Goal: Understand process/instructions: Learn about a topic

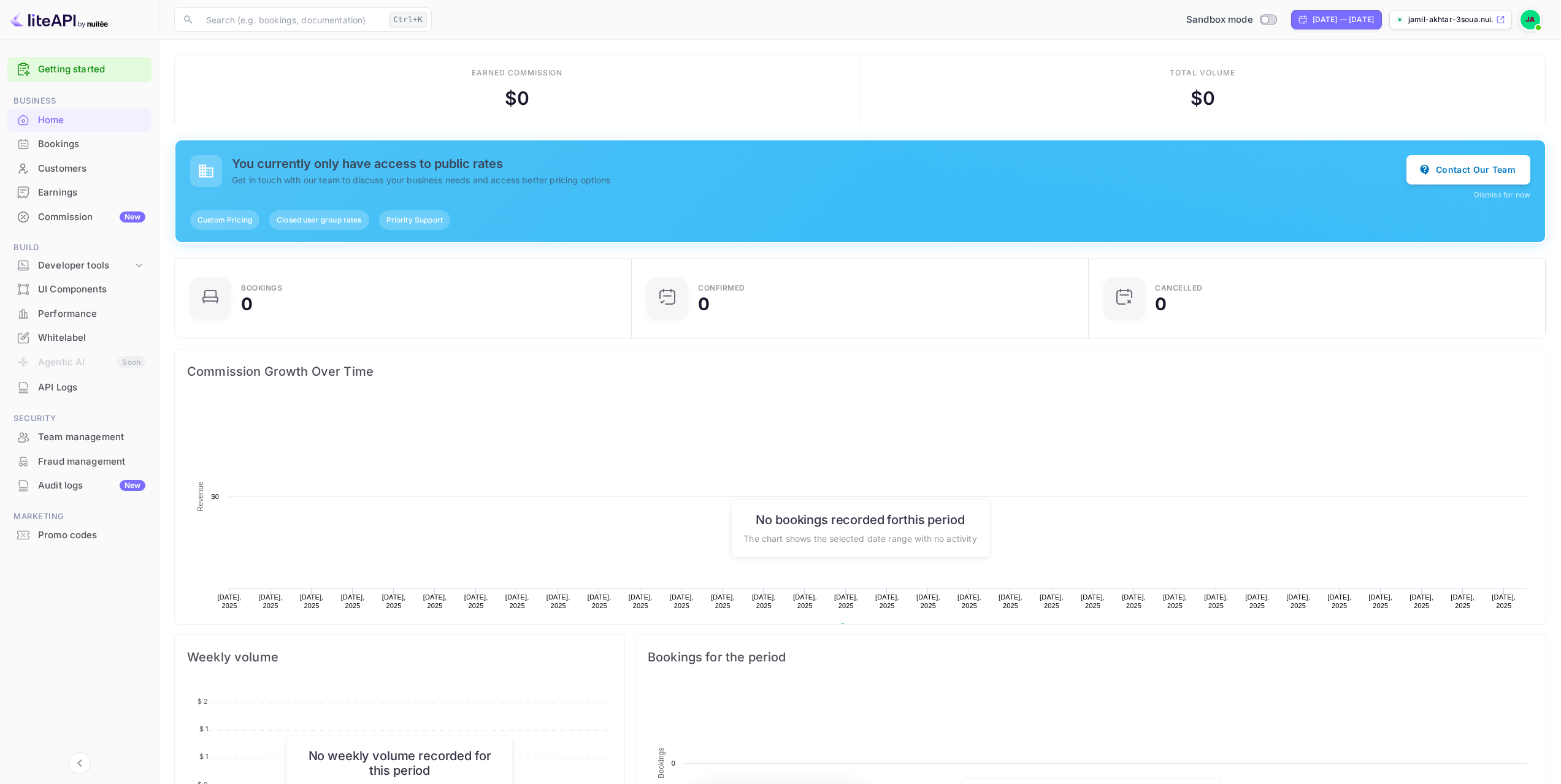
scroll to position [190, 440]
drag, startPoint x: 367, startPoint y: 169, endPoint x: 450, endPoint y: 169, distance: 83.0
click at [450, 169] on h5 "You currently only have access to public rates" at bounding box center [819, 164] width 1175 height 15
click at [554, 171] on h5 "You currently only have access to public rates" at bounding box center [819, 164] width 1175 height 15
click at [69, 148] on div "Bookings" at bounding box center [91, 144] width 107 height 14
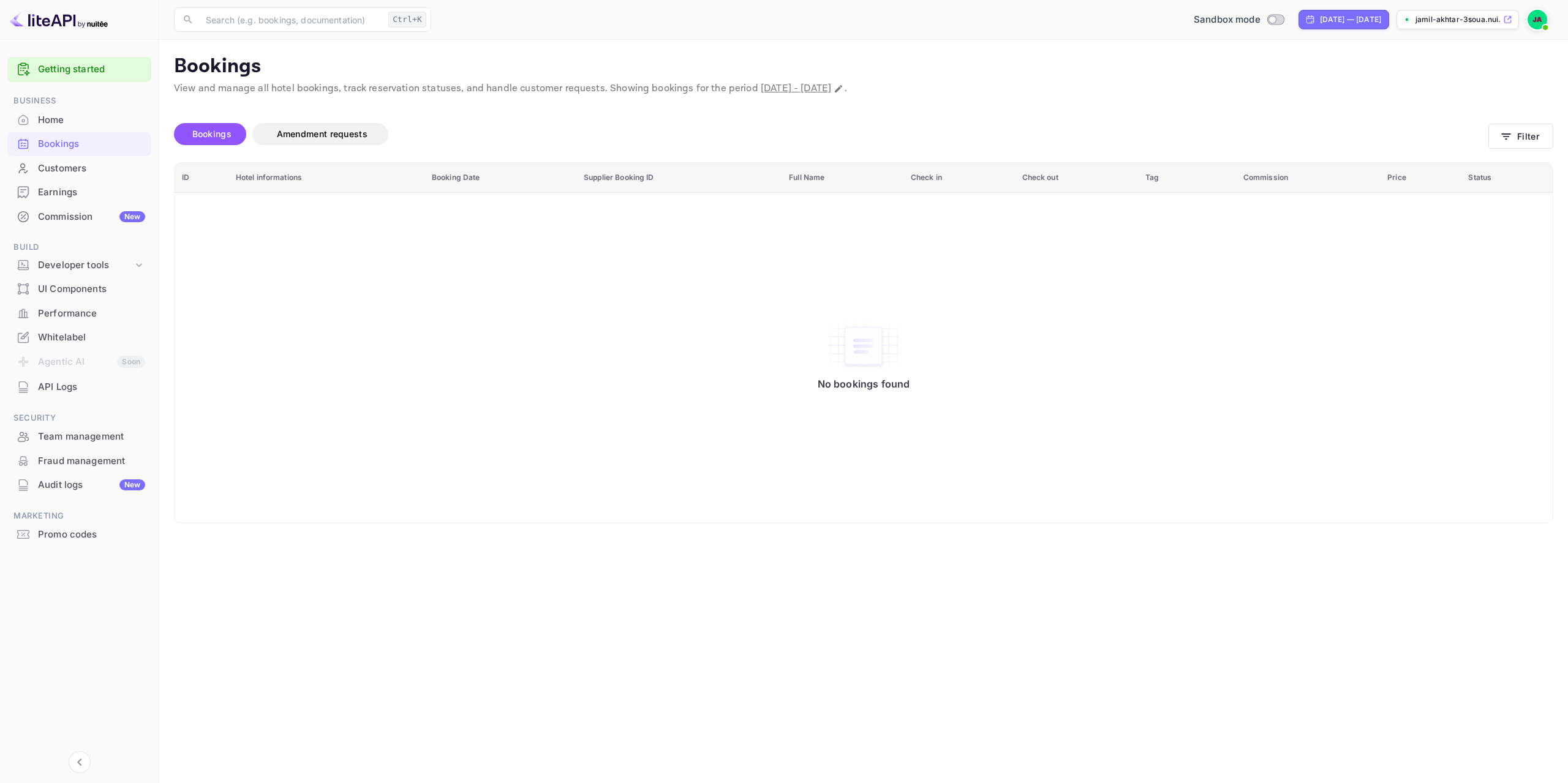
click at [52, 171] on div "Customers" at bounding box center [91, 169] width 107 height 14
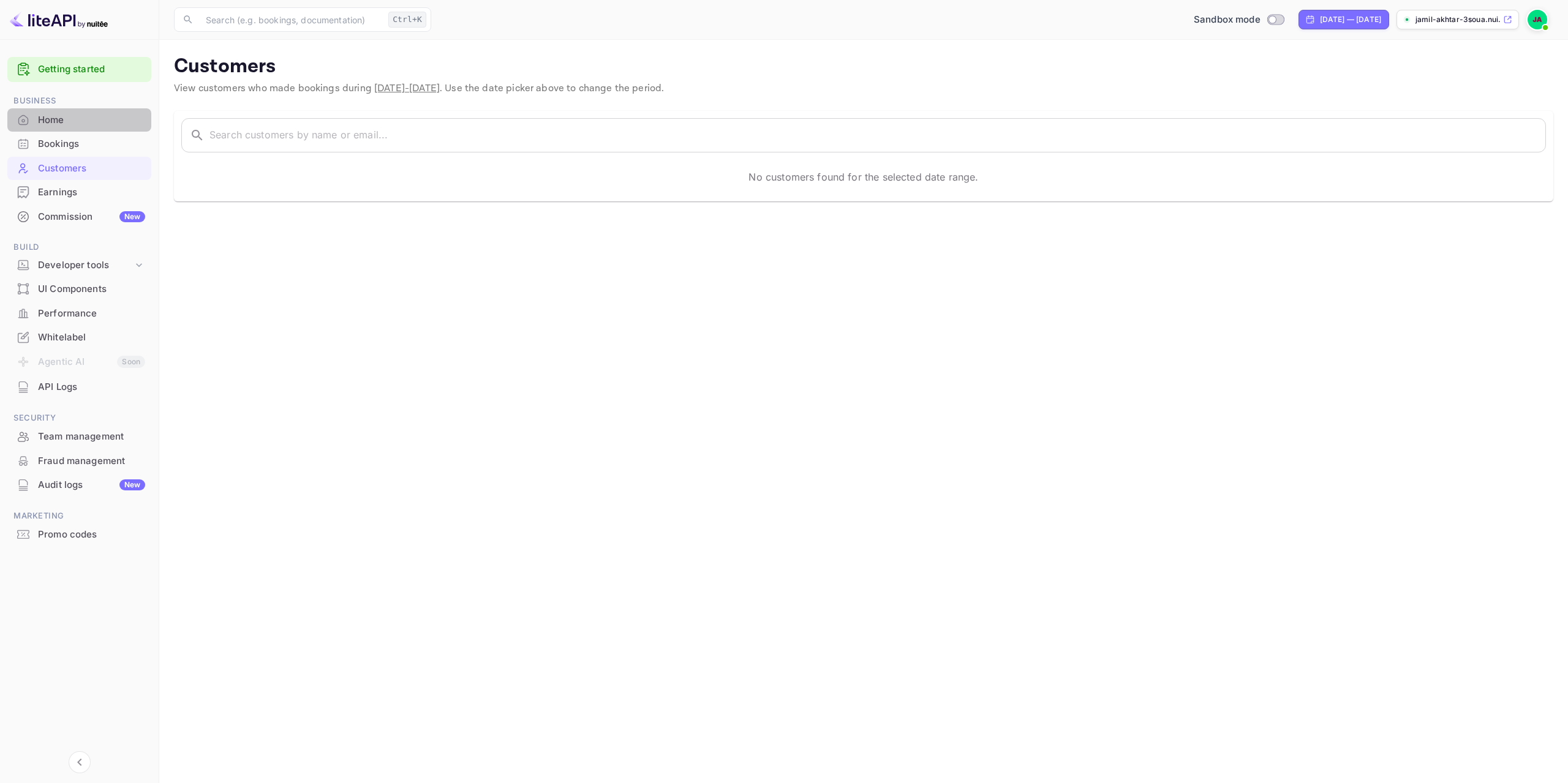
click at [87, 128] on div "Home" at bounding box center [79, 120] width 144 height 24
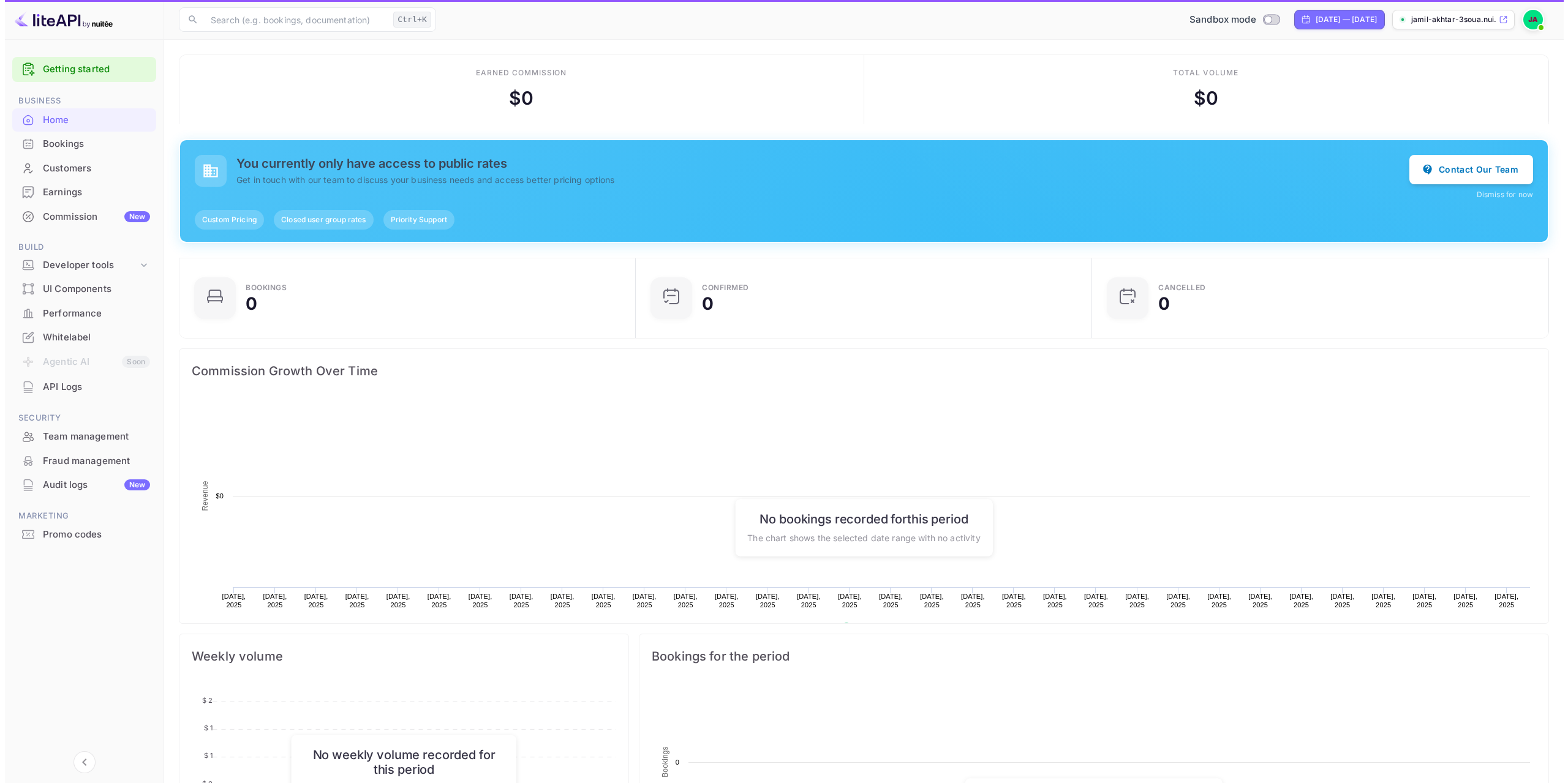
scroll to position [190, 439]
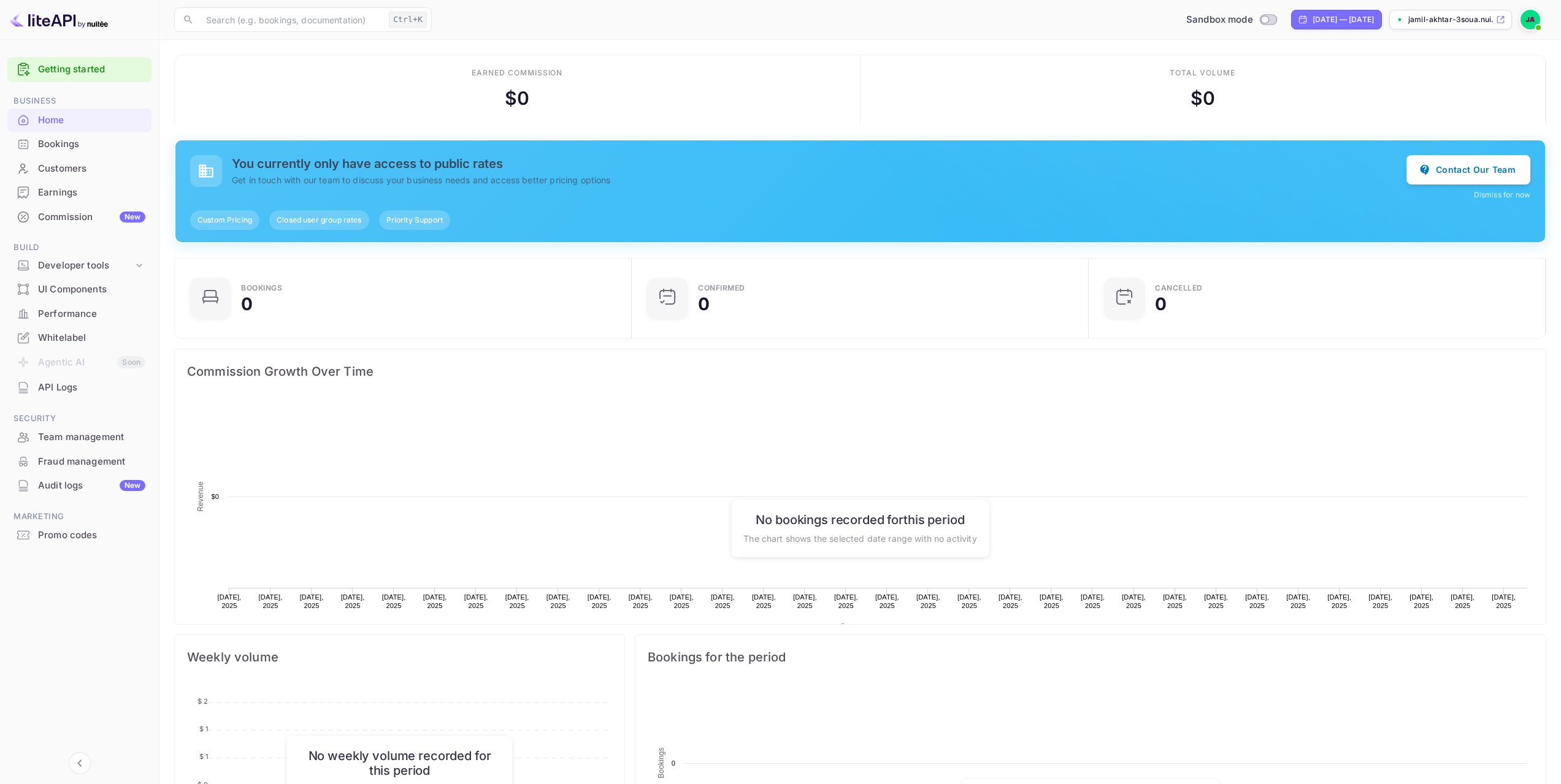
click at [81, 68] on link "Getting started" at bounding box center [91, 70] width 107 height 14
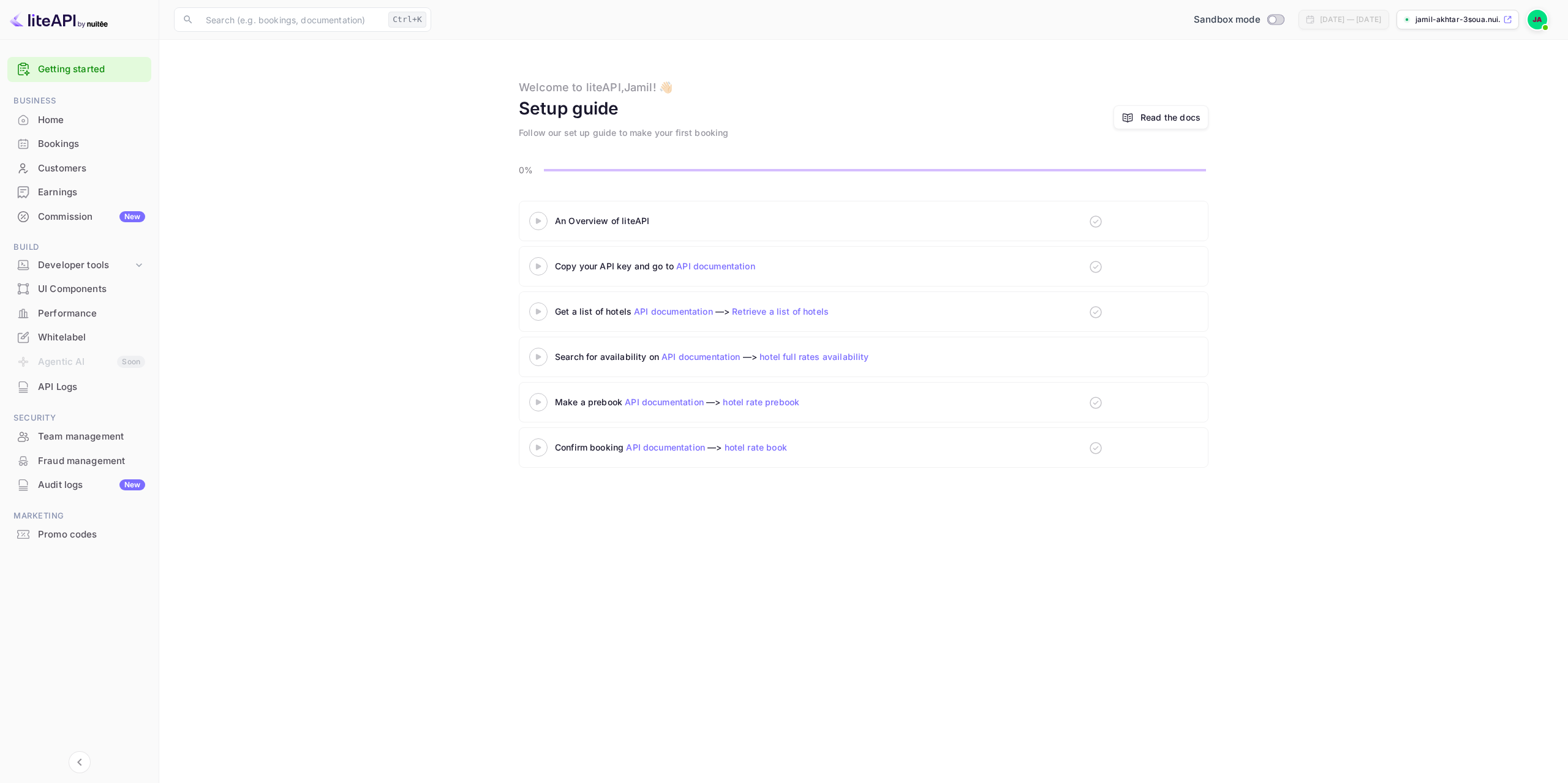
click at [780, 313] on link "Retrieve a list of hotels" at bounding box center [780, 311] width 96 height 11
click at [75, 266] on div "Developer tools" at bounding box center [85, 265] width 95 height 14
click at [94, 307] on link "API Keys" at bounding box center [84, 304] width 115 height 13
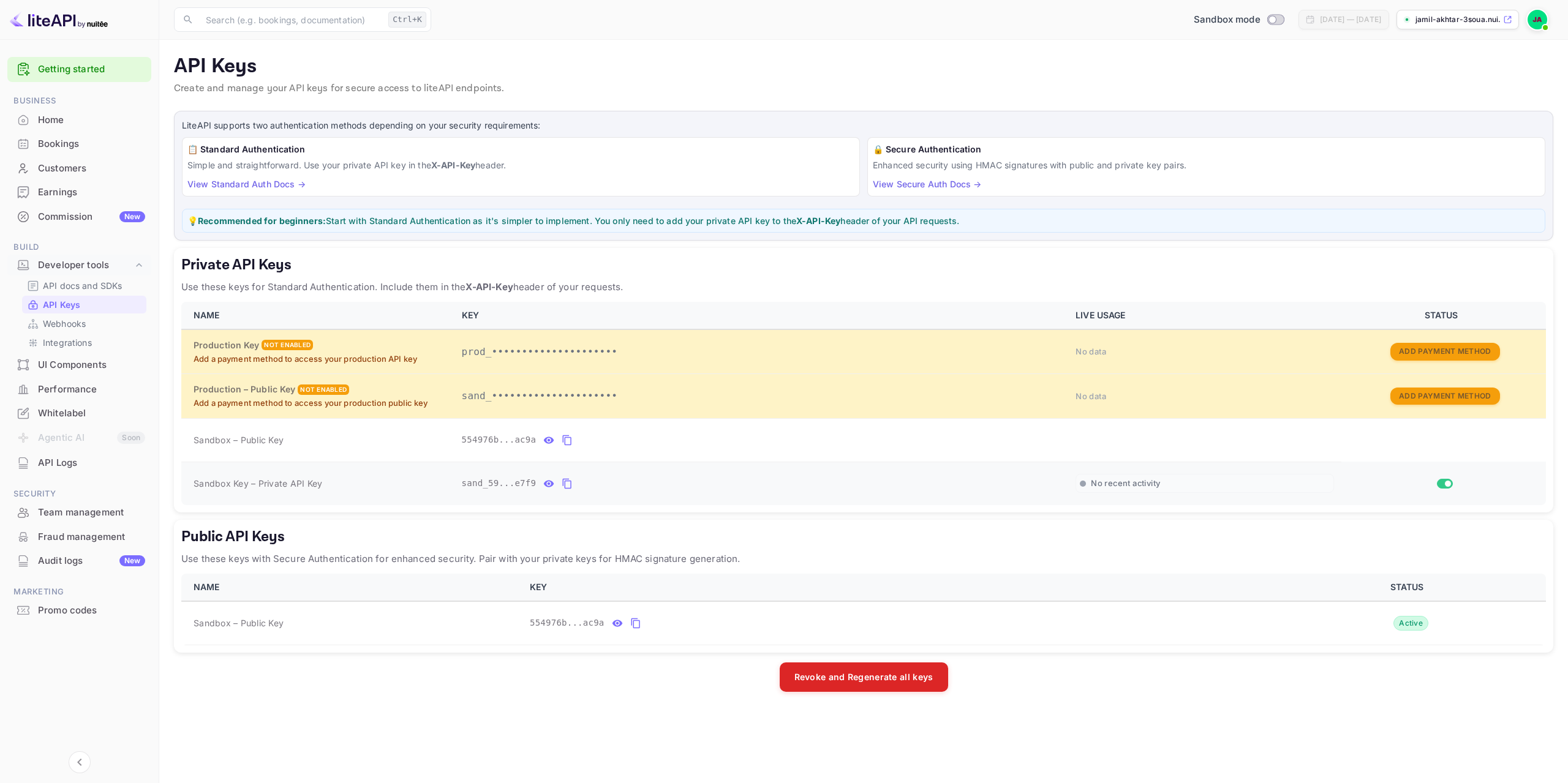
click at [563, 485] on icon "private api keys table" at bounding box center [567, 484] width 9 height 11
